Goal: Find specific page/section: Find specific page/section

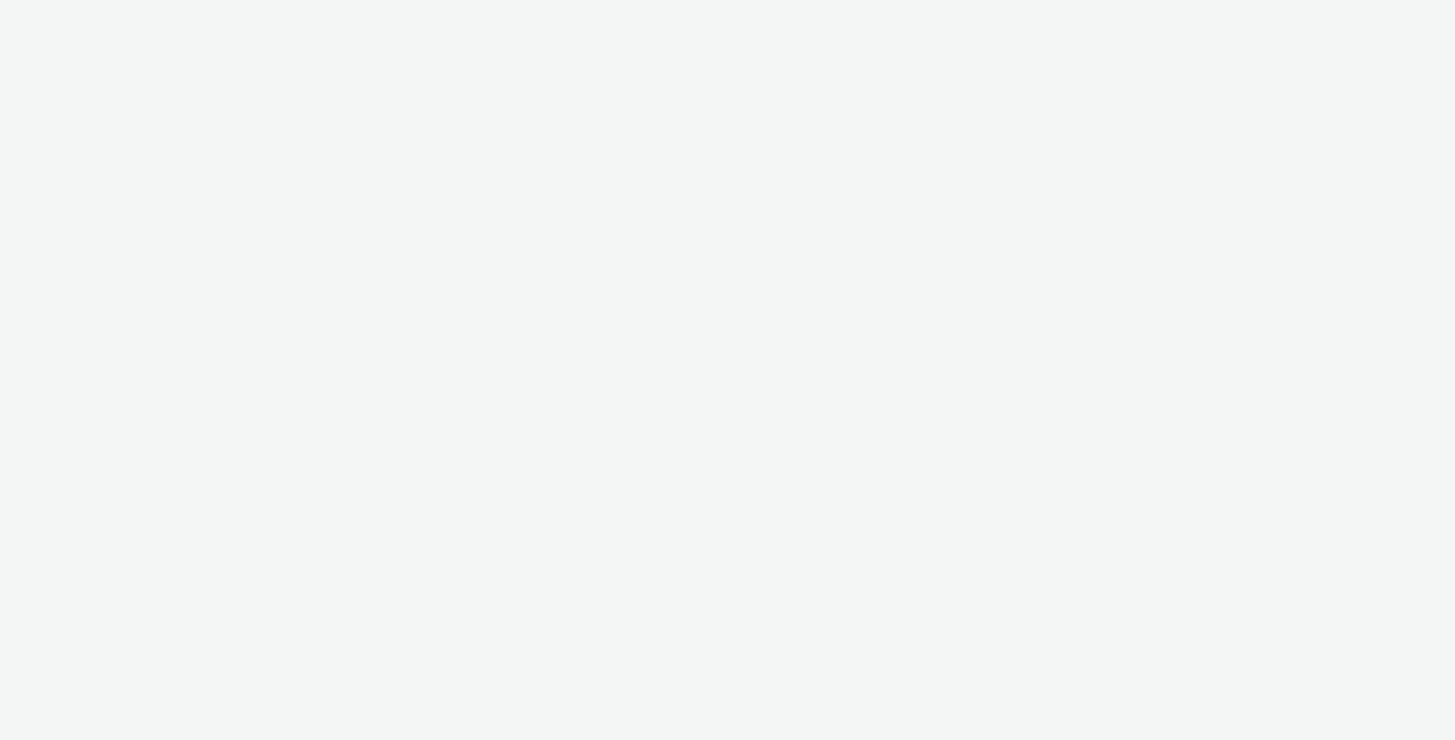
select select "aa2d3f22-8cd3-452c-915a-90da4c6ce460"
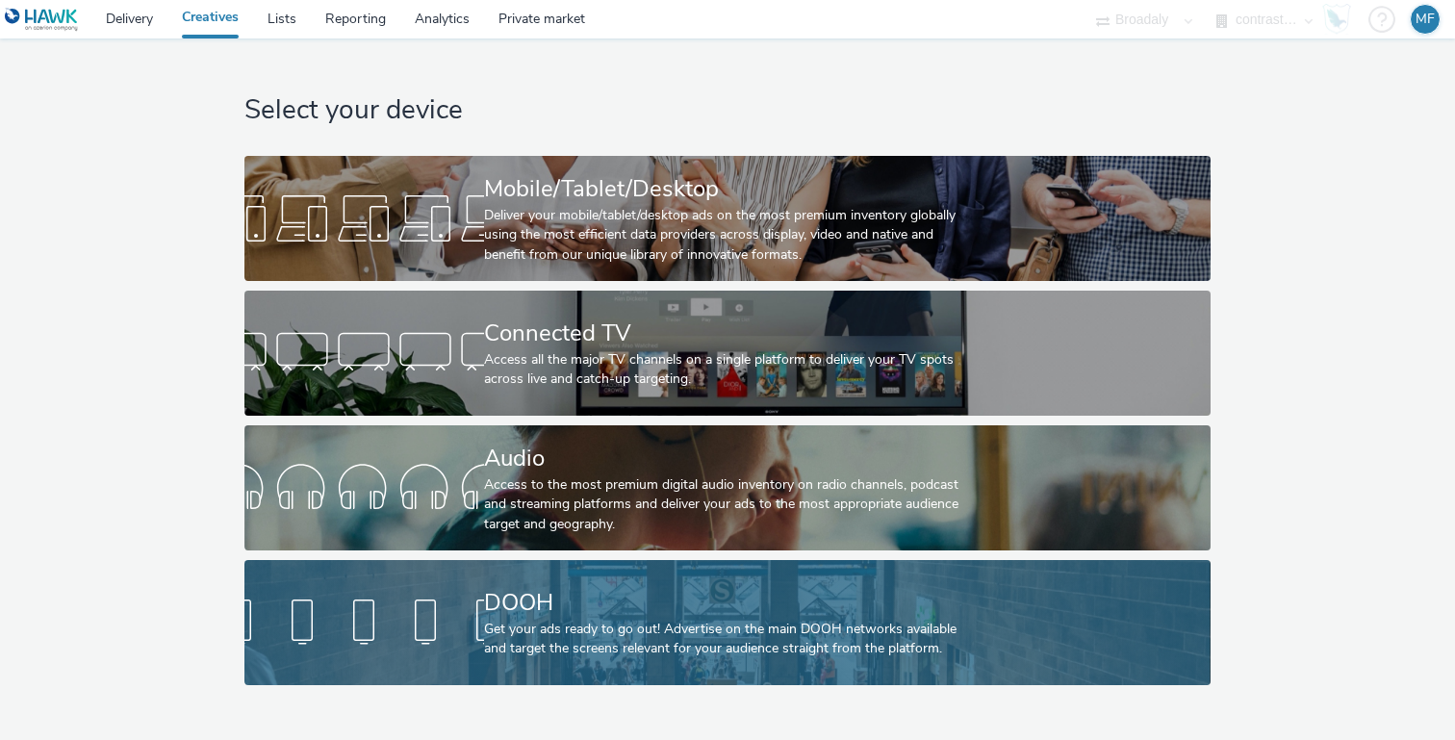
click at [390, 593] on div at bounding box center [364, 623] width 240 height 62
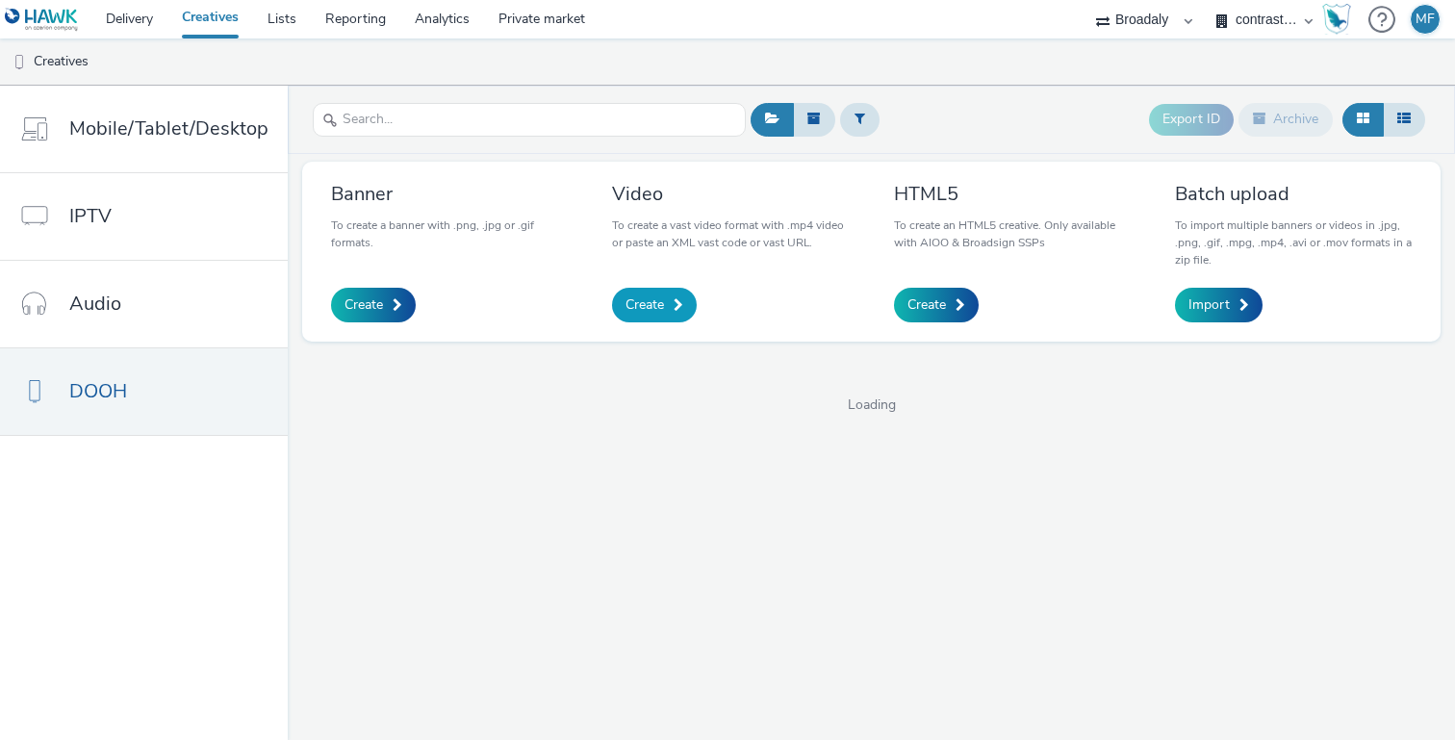
click at [656, 296] on span "Create" at bounding box center [645, 304] width 38 height 19
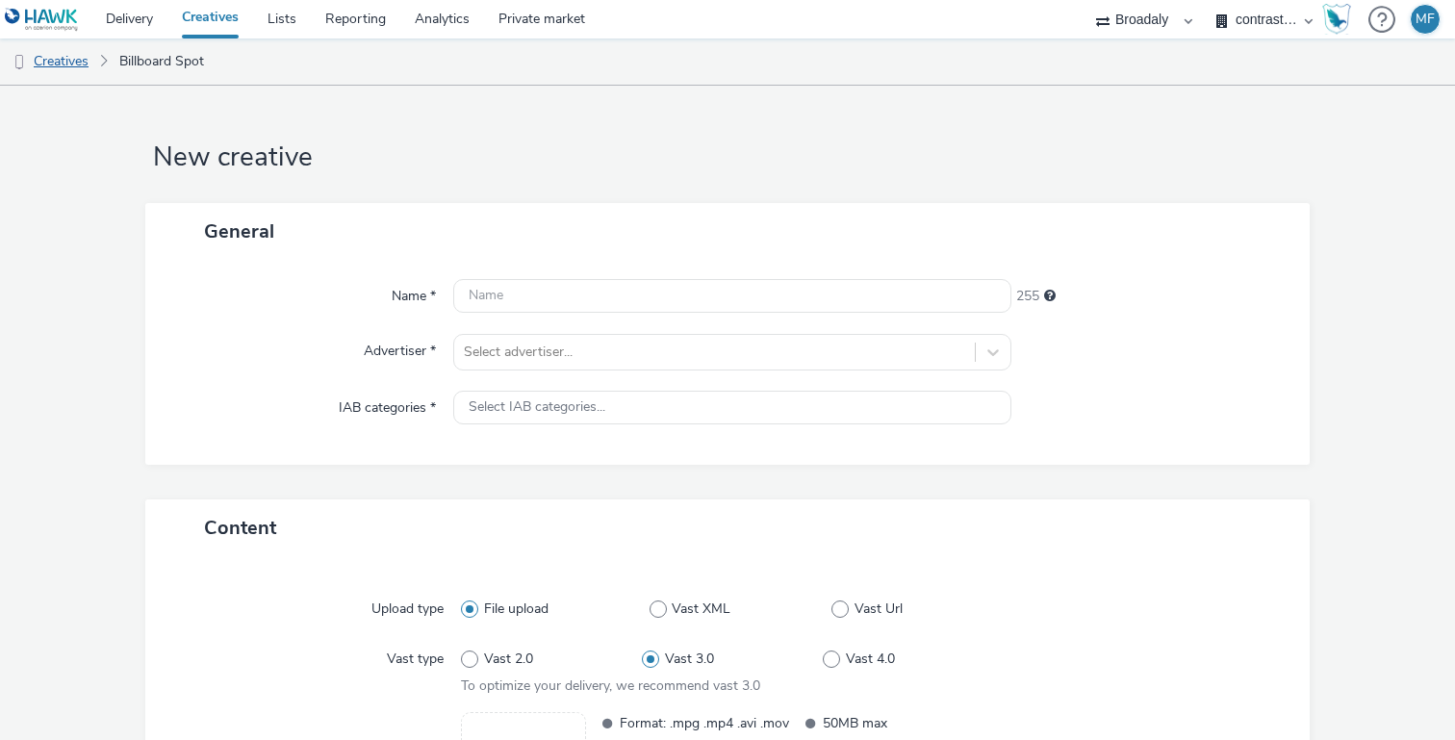
click at [88, 65] on link "Creatives" at bounding box center [49, 61] width 98 height 46
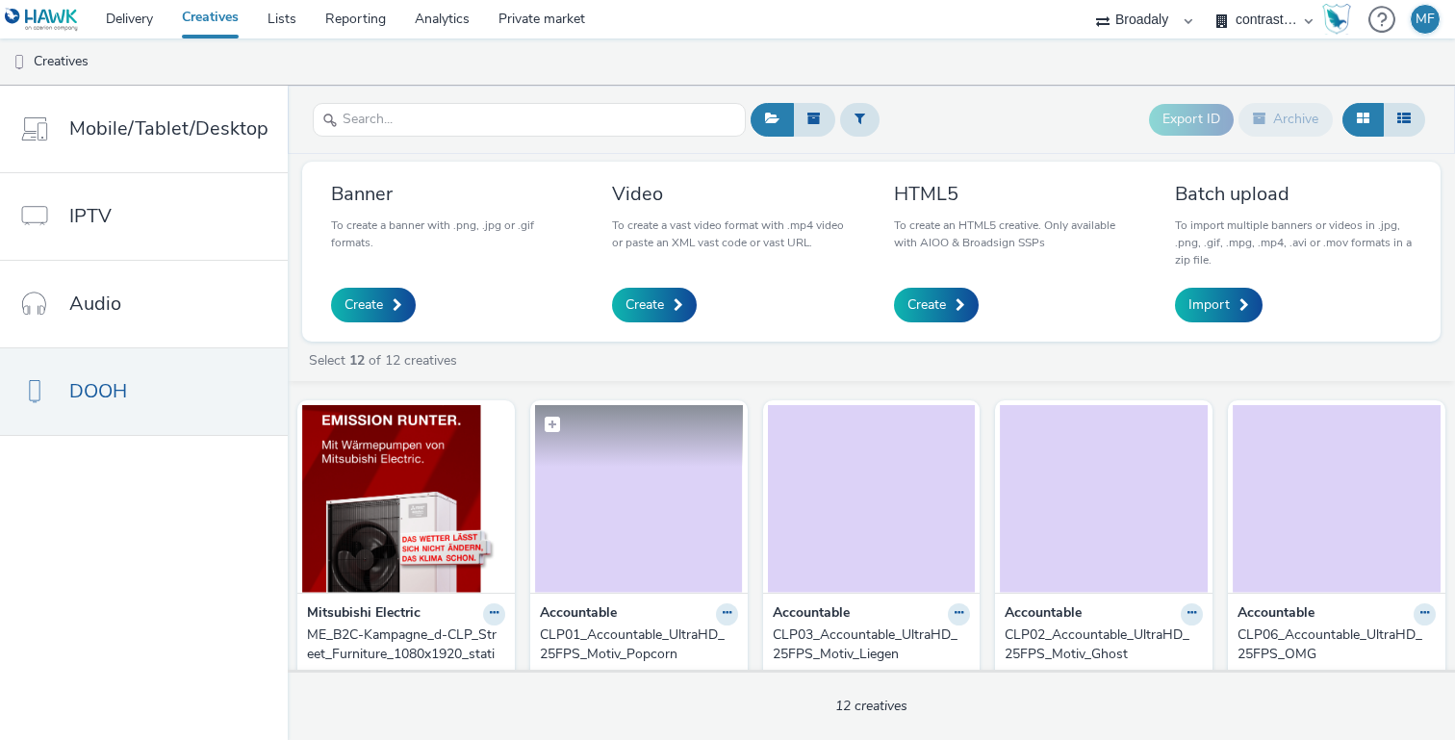
scroll to position [41, 0]
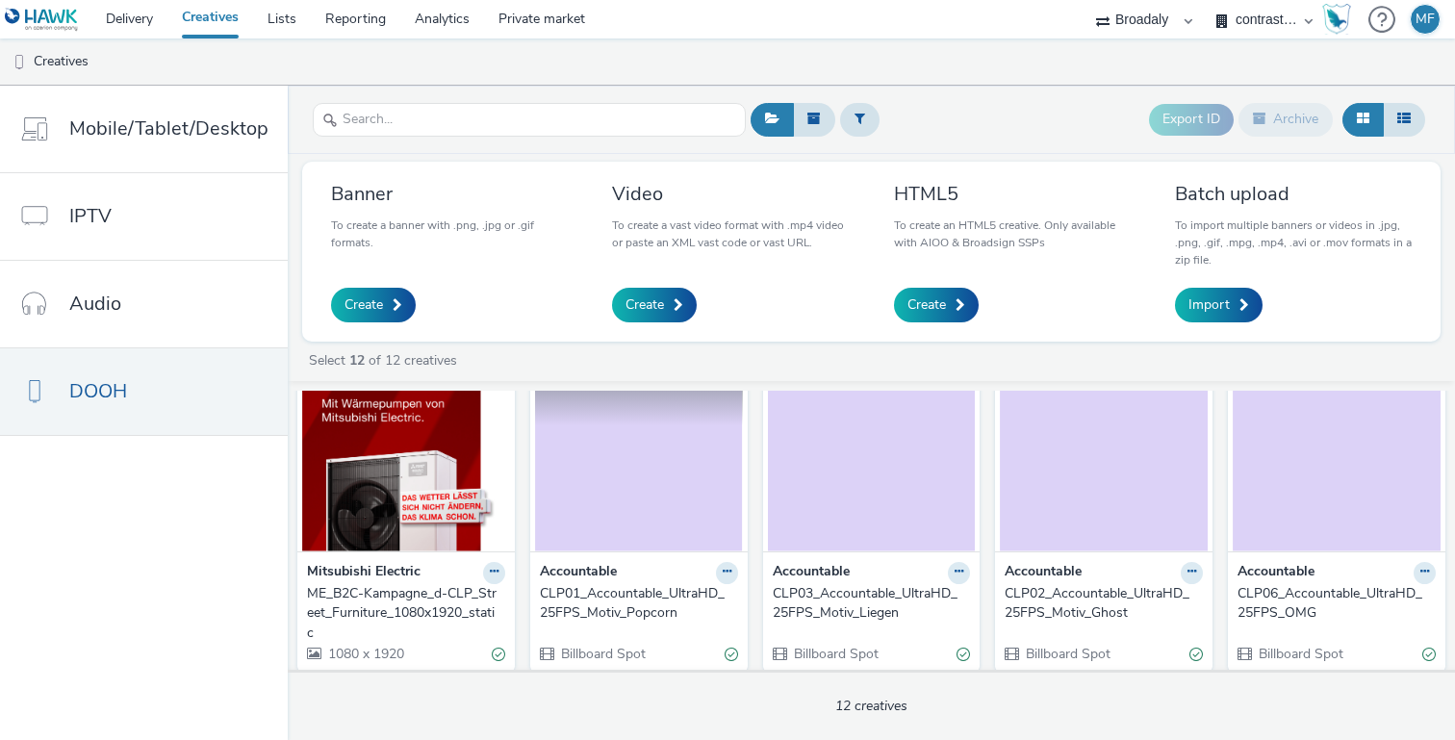
click at [601, 524] on img at bounding box center [639, 458] width 208 height 188
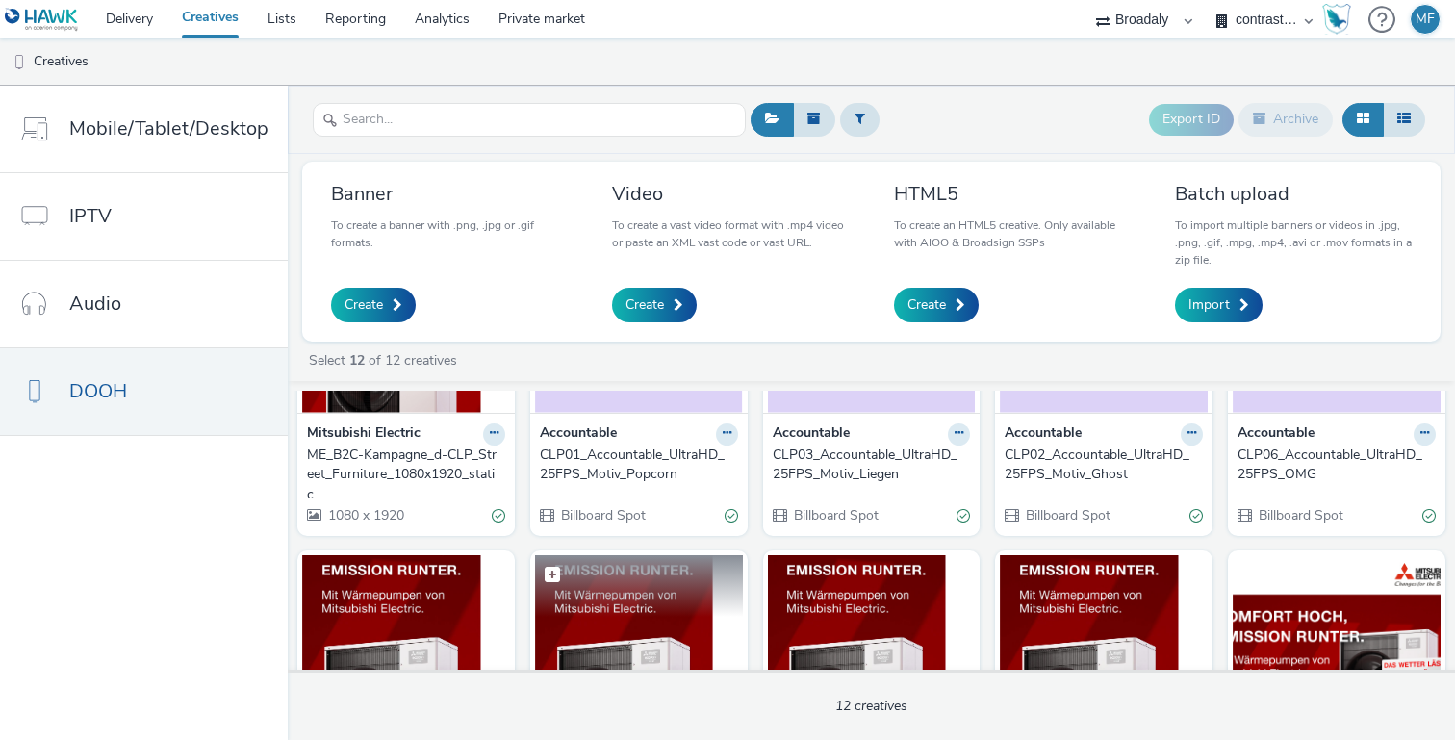
scroll to position [59, 0]
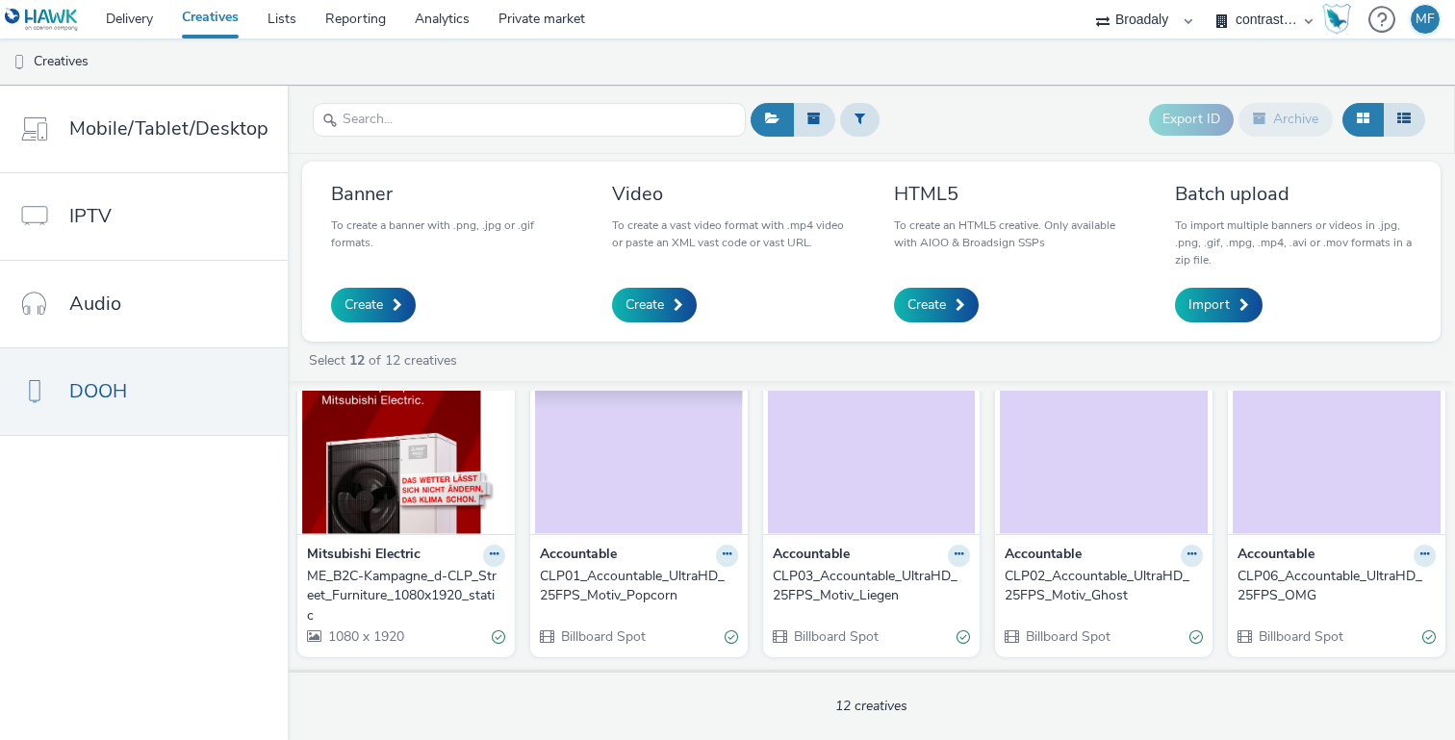
click at [668, 477] on img at bounding box center [639, 440] width 208 height 188
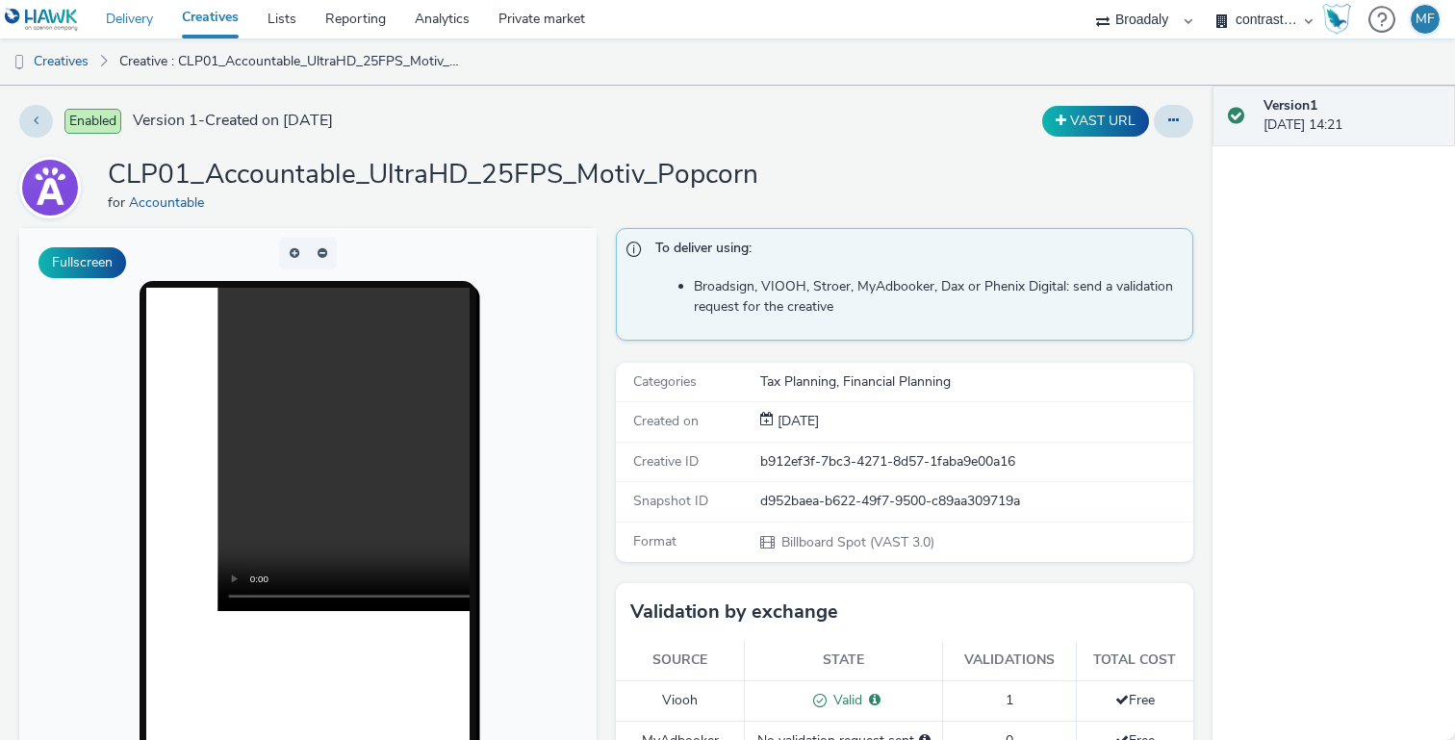
click at [152, 24] on link "Delivery" at bounding box center [129, 19] width 76 height 38
